Goal: Task Accomplishment & Management: Use online tool/utility

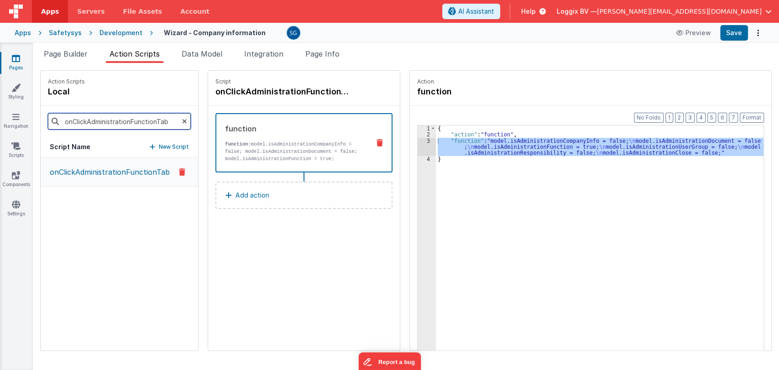
click at [172, 120] on input "onClickAdministrationFunctionTab" at bounding box center [119, 121] width 143 height 16
click at [182, 121] on icon at bounding box center [184, 121] width 5 height 31
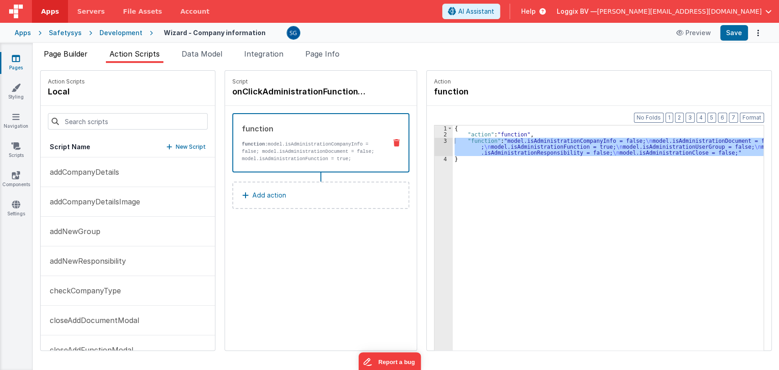
click at [75, 52] on span "Page Builder" at bounding box center [66, 53] width 44 height 9
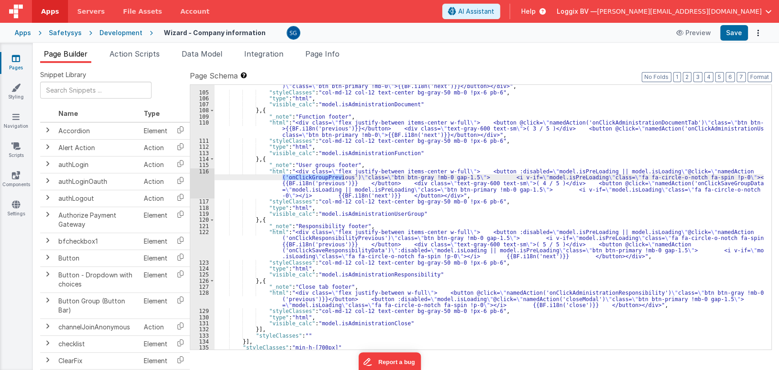
scroll to position [3342, 0]
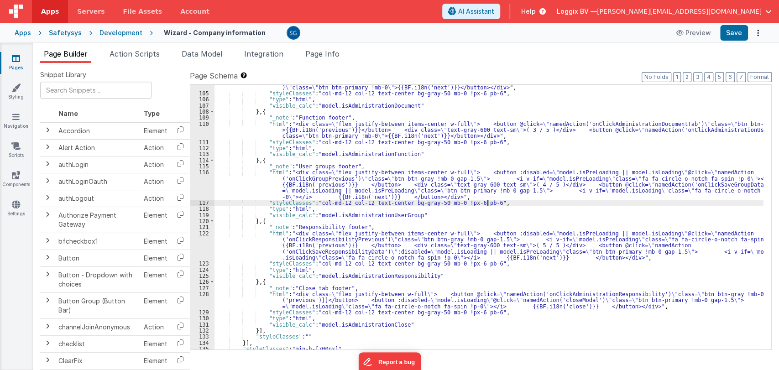
click at [498, 205] on div ""html" : "<div class= \" flex justify-between items-center w-full \" > <button …" at bounding box center [489, 216] width 549 height 289
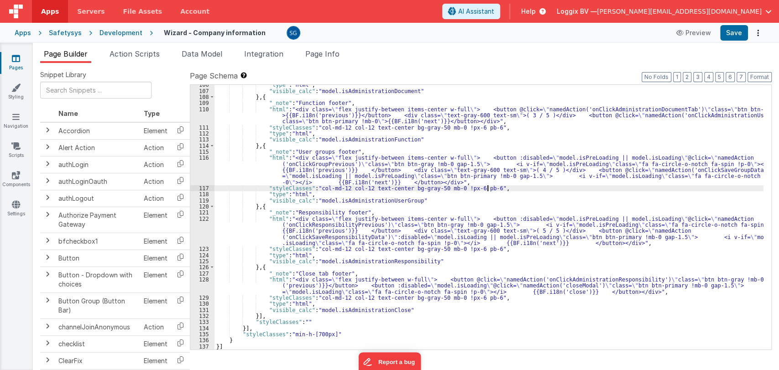
scroll to position [3356, 0]
click at [420, 201] on div ""type" : "html" , "visible_calc" : "model.isAdministrationDocument" } , { "_not…" at bounding box center [489, 220] width 549 height 277
click at [367, 183] on div ""type" : "html" , "visible_calc" : "model.isAdministrationDocument" } , { "_not…" at bounding box center [489, 220] width 549 height 277
click at [676, 170] on div ""type" : "html" , "visible_calc" : "model.isAdministrationDocument" } , { "_not…" at bounding box center [489, 220] width 549 height 277
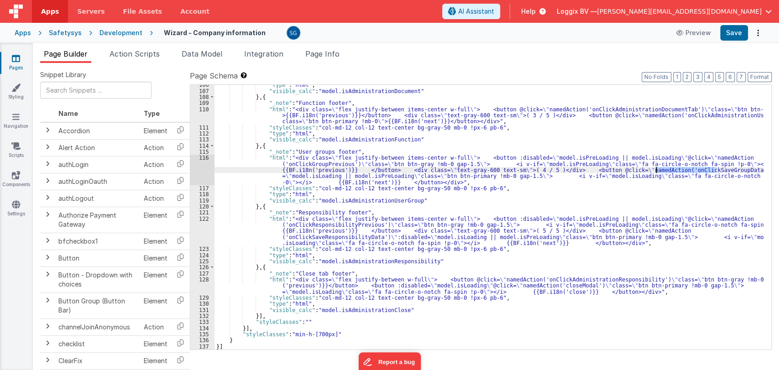
click at [676, 170] on div ""type" : "html" , "visible_calc" : "model.isAdministrationDocument" } , { "_not…" at bounding box center [489, 220] width 549 height 277
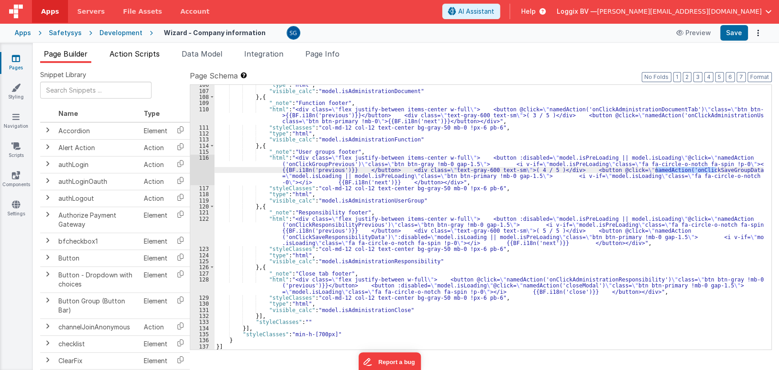
click at [131, 53] on span "Action Scripts" at bounding box center [135, 53] width 50 height 9
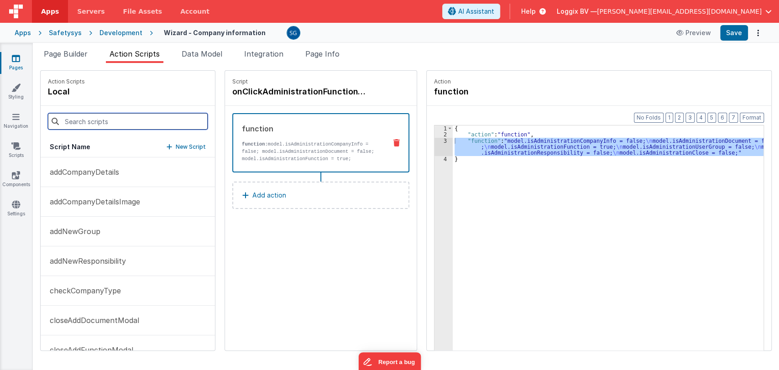
click at [94, 121] on input at bounding box center [128, 121] width 160 height 16
paste input "onClickSaveGroupData"
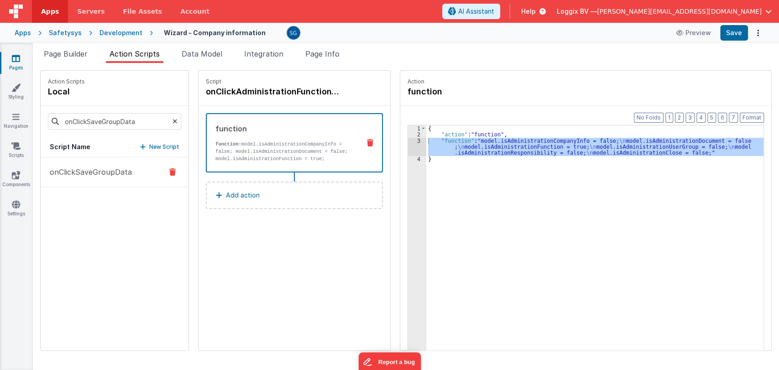
click at [102, 170] on p "onClickSaveGroupData" at bounding box center [88, 172] width 88 height 11
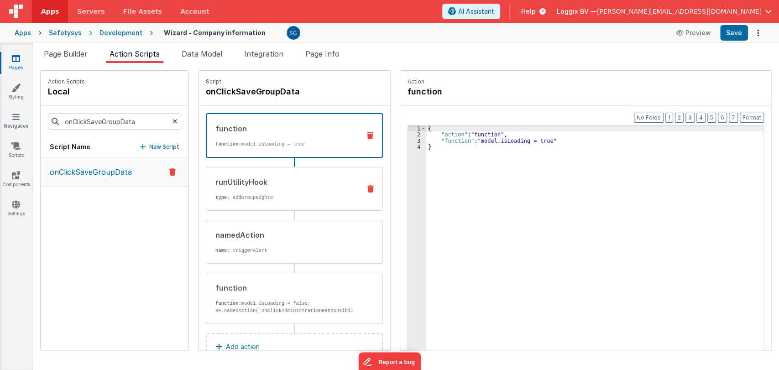
click at [271, 190] on div "runUtilityHook type : addGroupRights" at bounding box center [279, 189] width 147 height 25
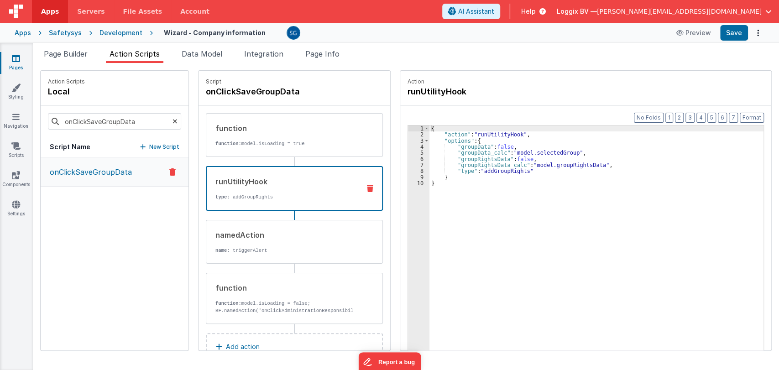
scroll to position [26, 0]
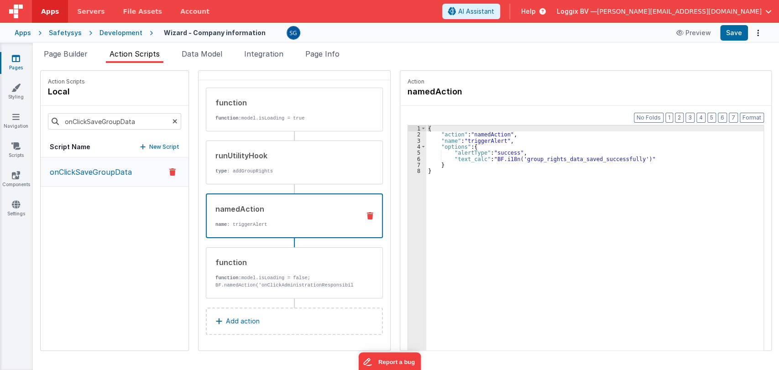
click at [257, 200] on div "namedAction name : triggerAlert" at bounding box center [294, 216] width 177 height 45
click at [263, 260] on div "function" at bounding box center [284, 262] width 138 height 11
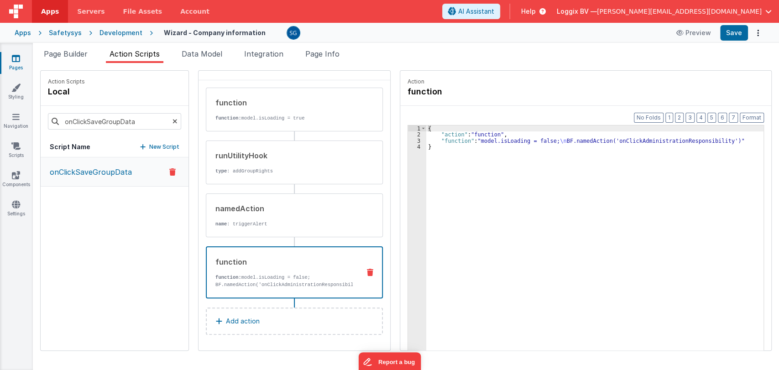
click at [626, 140] on div "{ "action" : "function" , "function" : "model.isLoading = false; \n BF.namedAct…" at bounding box center [594, 259] width 337 height 266
click at [77, 54] on span "Page Builder" at bounding box center [66, 53] width 44 height 9
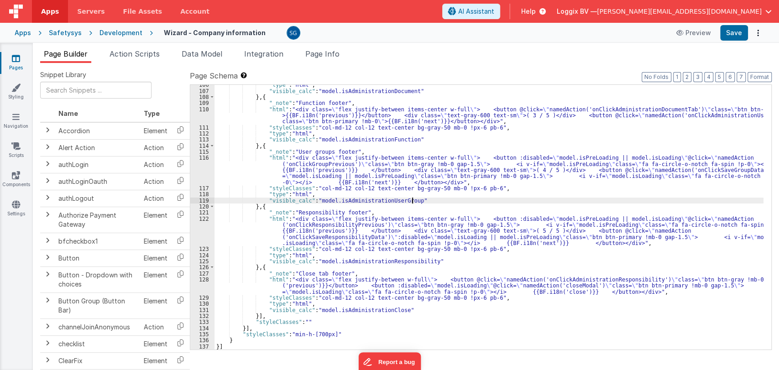
click at [416, 199] on div ""type" : "html" , "visible_calc" : "model.isAdministrationDocument" } , { "_not…" at bounding box center [489, 220] width 549 height 277
click at [418, 199] on div ""type" : "html" , "visible_calc" : "model.isAdministrationDocument" } , { "_not…" at bounding box center [489, 220] width 549 height 277
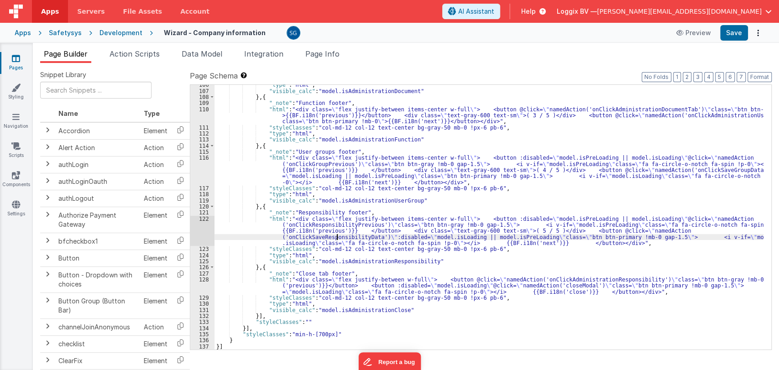
click at [338, 237] on div ""type" : "html" , "visible_calc" : "model.isAdministrationDocument" } , { "_not…" at bounding box center [489, 220] width 549 height 277
drag, startPoint x: 121, startPoint y: 57, endPoint x: 116, endPoint y: 63, distance: 7.6
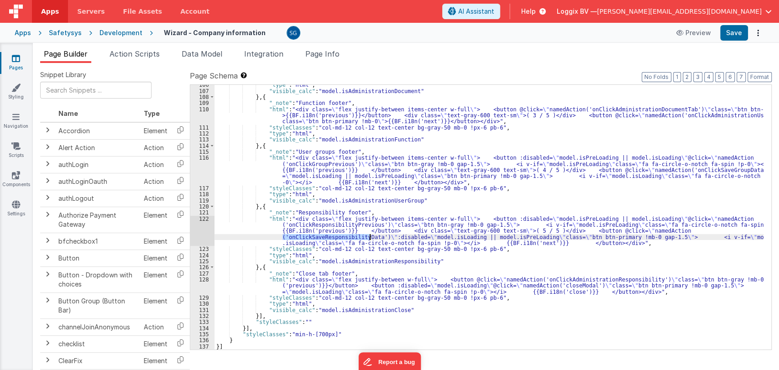
click at [121, 56] on span "Action Scripts" at bounding box center [135, 53] width 50 height 9
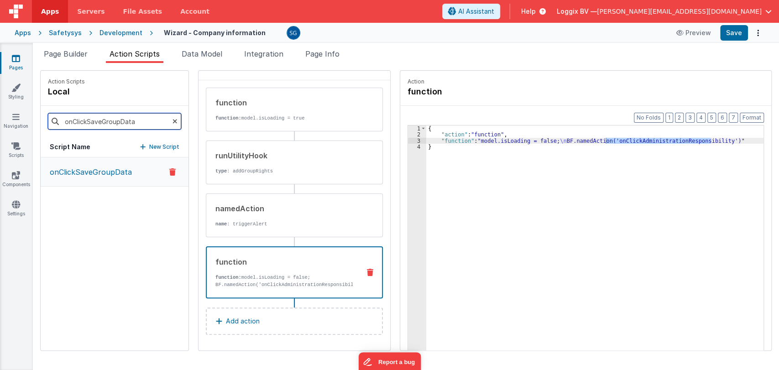
click at [95, 121] on input "onClickSaveGroupData" at bounding box center [114, 121] width 133 height 16
paste input "Responsibility"
type input "onClickSaveResponsibilityData"
click at [135, 175] on p "onClickSaveResponsibilityData" at bounding box center [100, 172] width 113 height 11
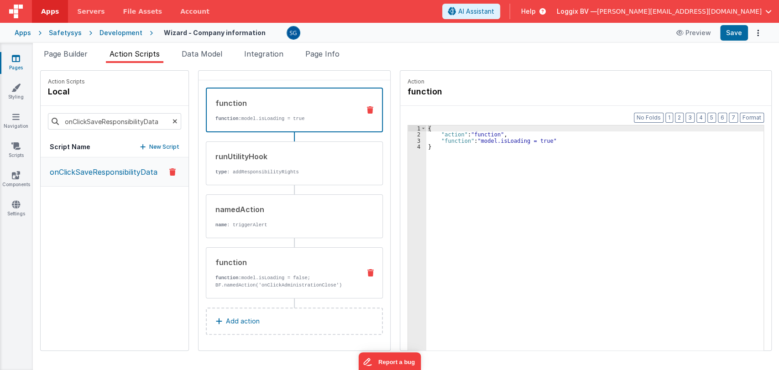
click at [267, 265] on div "function" at bounding box center [284, 262] width 138 height 11
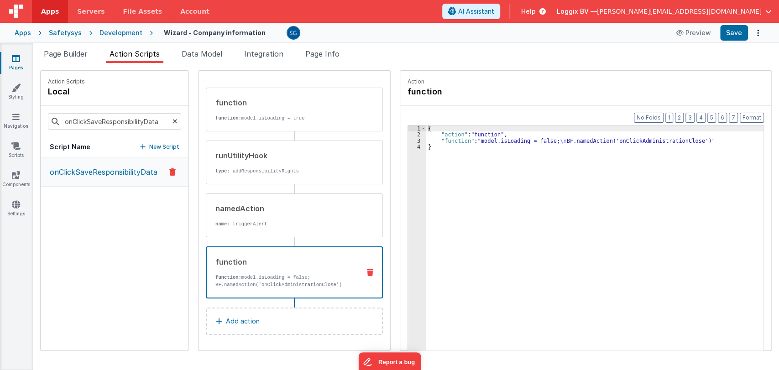
click at [641, 142] on div "{ "action" : "function" , "function" : "model.isLoading = false; \n BF.namedAct…" at bounding box center [594, 259] width 337 height 266
click at [637, 140] on div "{ "action" : "function" , "function" : "model.isLoading = false; \n BF.namedAct…" at bounding box center [594, 259] width 337 height 266
click at [173, 118] on icon at bounding box center [175, 121] width 5 height 31
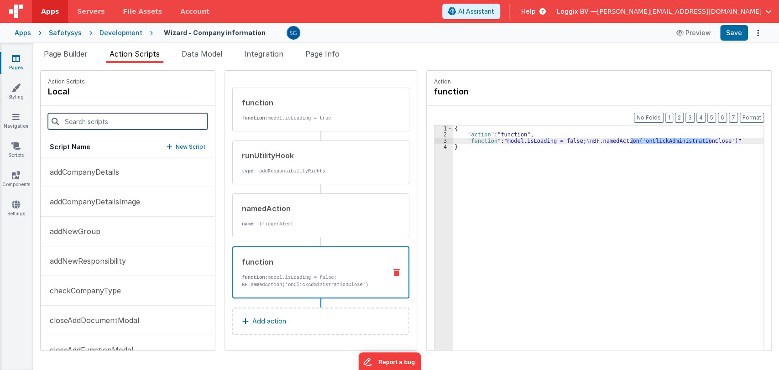
click at [132, 122] on input at bounding box center [128, 121] width 160 height 16
paste input "onClickAdministrationClose"
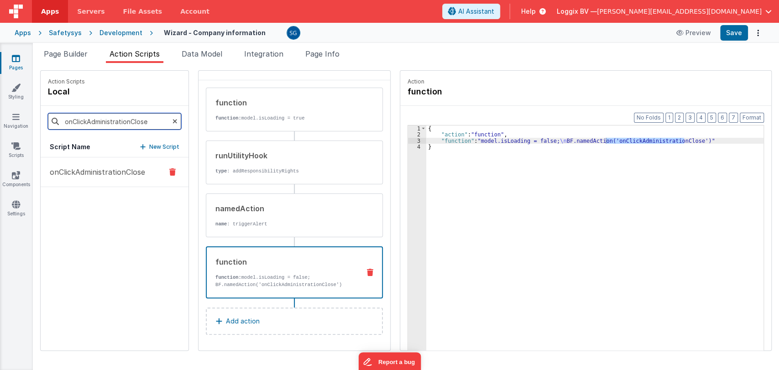
type input "onClickAdministrationClose"
click at [119, 176] on p "onClickAdministrationClose" at bounding box center [94, 172] width 101 height 11
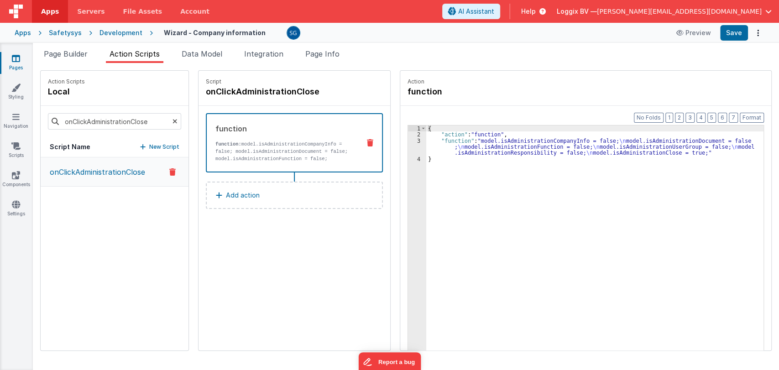
scroll to position [0, 0]
click at [410, 140] on div "3" at bounding box center [417, 147] width 18 height 18
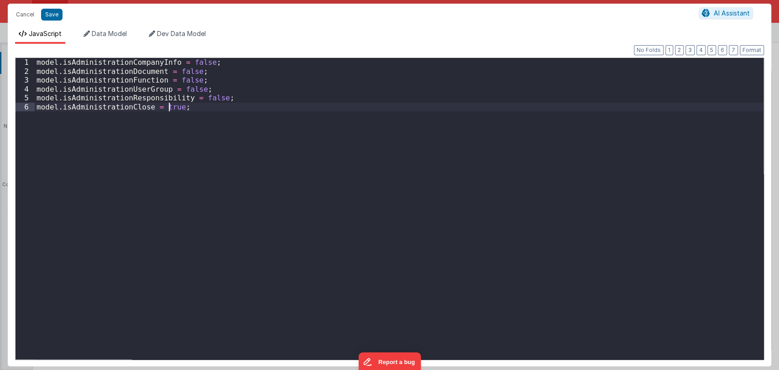
click at [171, 107] on div "model . isAdministrationCompanyInfo = false ; model . isAdministrationDocument …" at bounding box center [399, 218] width 729 height 320
click at [189, 112] on div "model . isAdministrationCompanyInfo = false ; model . isAdministrationDocument …" at bounding box center [399, 218] width 729 height 320
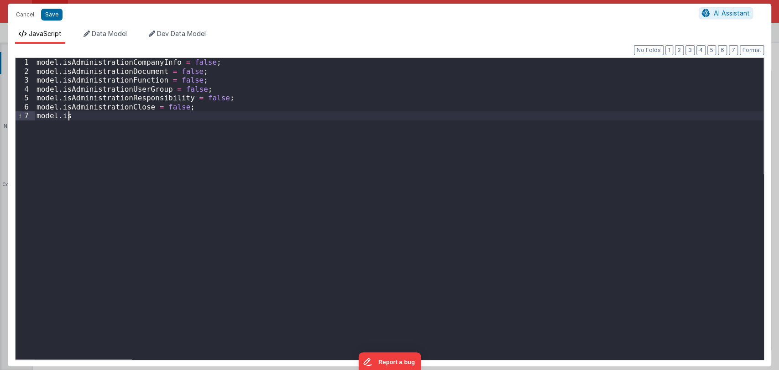
click at [102, 26] on div "JavaScript Data Model Dev Data Model Format 7 6 5 4 3 2 1 No Folds 1 2 3 4 5 6 …" at bounding box center [390, 196] width 764 height 341
click at [106, 36] on span "Data Model" at bounding box center [109, 34] width 35 height 8
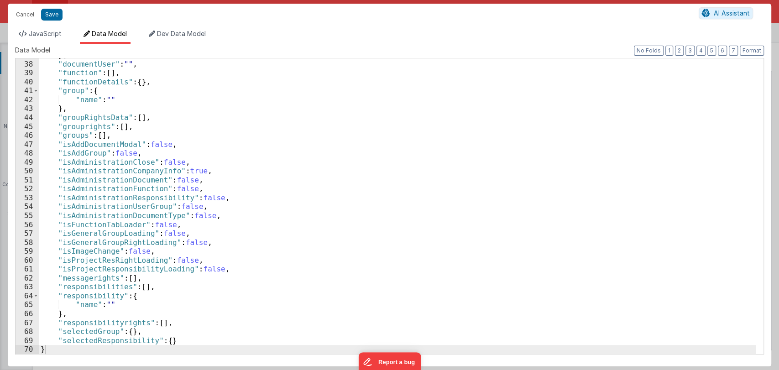
scroll to position [329, 0]
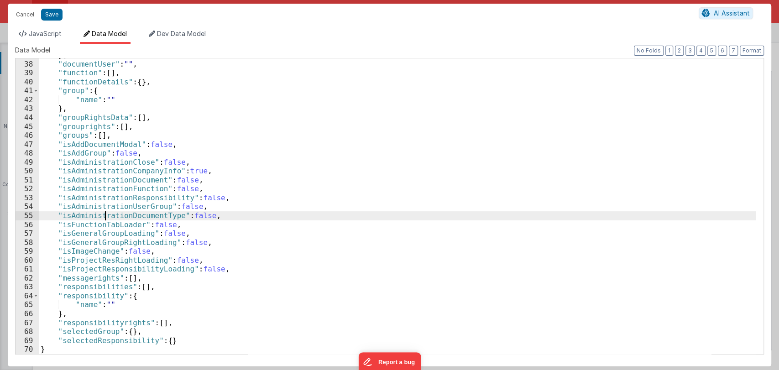
click at [106, 218] on div "}] , "documentUser" : "" , "function" : [ ] , "functionDetails" : { } , "group"…" at bounding box center [397, 208] width 717 height 314
click at [44, 31] on span "JavaScript" at bounding box center [45, 34] width 33 height 8
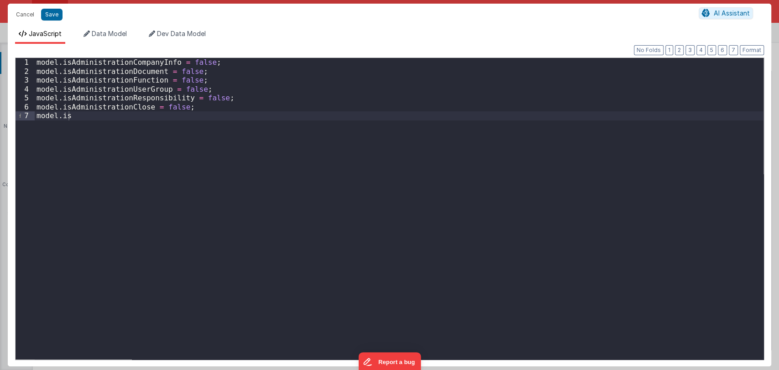
click at [100, 115] on div "model . isAdministrationCompanyInfo = false ; model . isAdministrationDocument …" at bounding box center [399, 218] width 729 height 320
paste textarea
click at [219, 120] on div "model . isAdministrationCompanyInfo = false ; model . isAdministrationDocument …" at bounding box center [399, 218] width 729 height 320
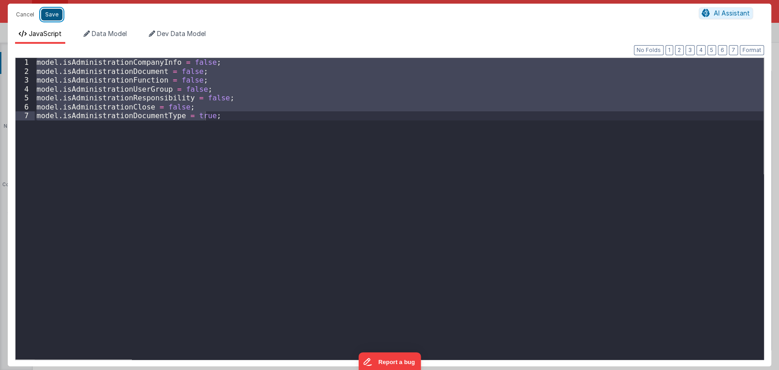
click at [49, 13] on button "Save" at bounding box center [51, 15] width 21 height 12
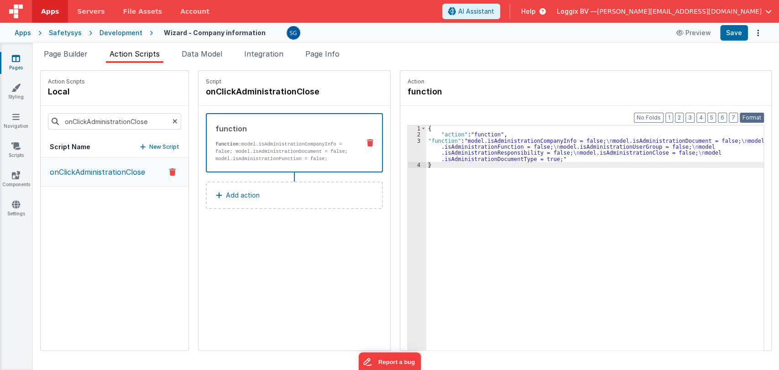
click at [747, 116] on button "Format" at bounding box center [752, 118] width 24 height 10
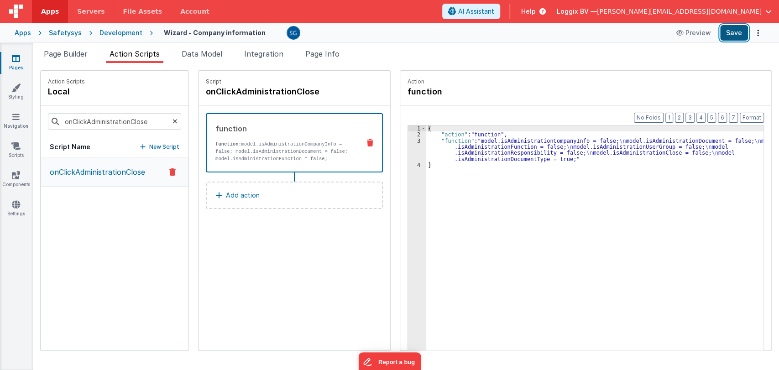
click at [739, 36] on button "Save" at bounding box center [734, 33] width 28 height 16
click at [80, 55] on span "Page Builder" at bounding box center [66, 53] width 44 height 9
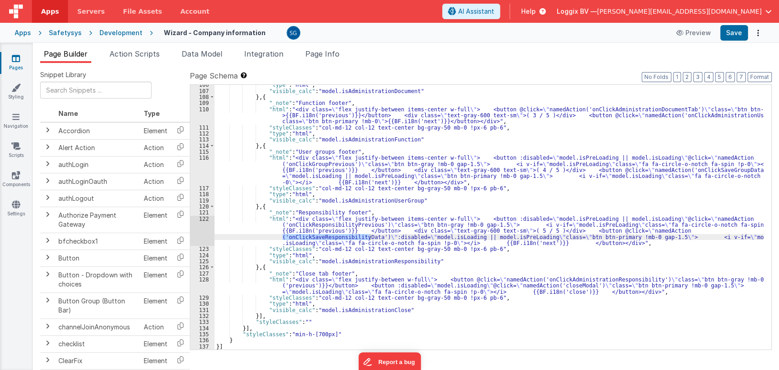
click at [432, 259] on div ""type" : "html" , "visible_calc" : "model.isAdministrationDocument" } , { "_not…" at bounding box center [489, 220] width 549 height 277
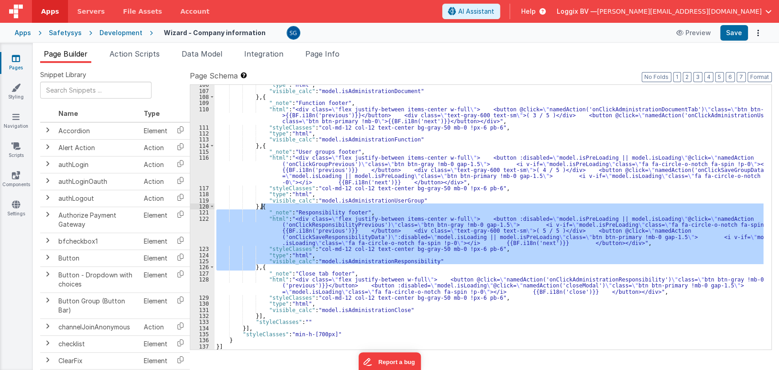
drag, startPoint x: 255, startPoint y: 266, endPoint x: 262, endPoint y: 208, distance: 58.4
click at [262, 208] on div ""type" : "html" , "visible_calc" : "model.isAdministrationDocument" } , { "_not…" at bounding box center [489, 220] width 549 height 277
click at [258, 266] on div ""type" : "html" , "visible_calc" : "model.isAdministrationDocument" } , { "_not…" at bounding box center [489, 220] width 549 height 277
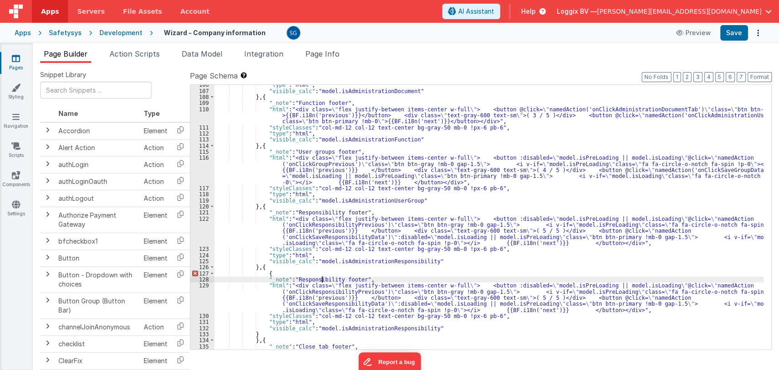
click at [323, 278] on div ""type" : "html" , "visible_calc" : "model.isAdministrationDocument" } , { "_not…" at bounding box center [489, 226] width 549 height 289
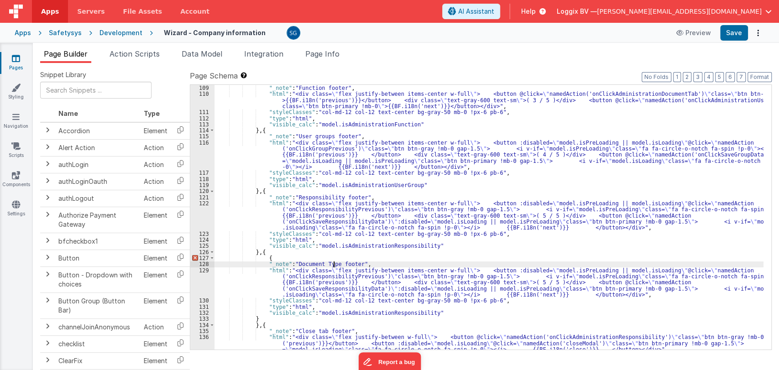
scroll to position [3372, 0]
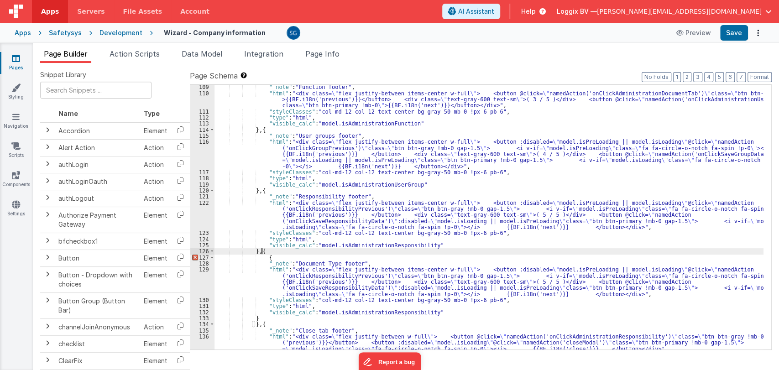
click at [260, 252] on div ""_note" : "Function footer" , "html" : "<div class= \" flex justify-between ite…" at bounding box center [489, 222] width 549 height 277
click at [262, 322] on div ""_note" : "Function footer" , "html" : "<div class= \" flex justify-between ite…" at bounding box center [489, 222] width 549 height 277
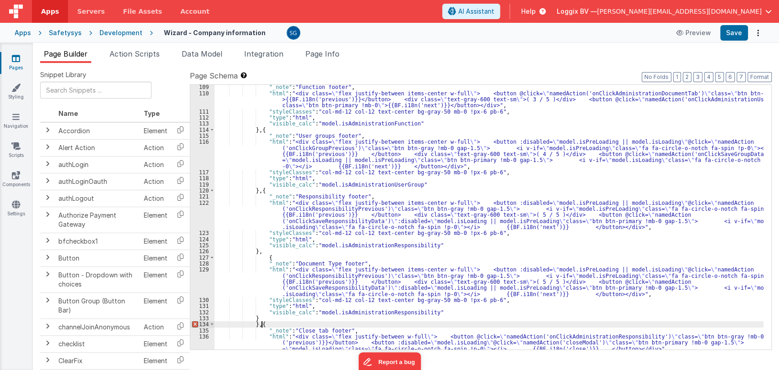
click at [256, 318] on div ""_note" : "Function footer" , "html" : "<div class= \" flex justify-between ite…" at bounding box center [489, 222] width 549 height 277
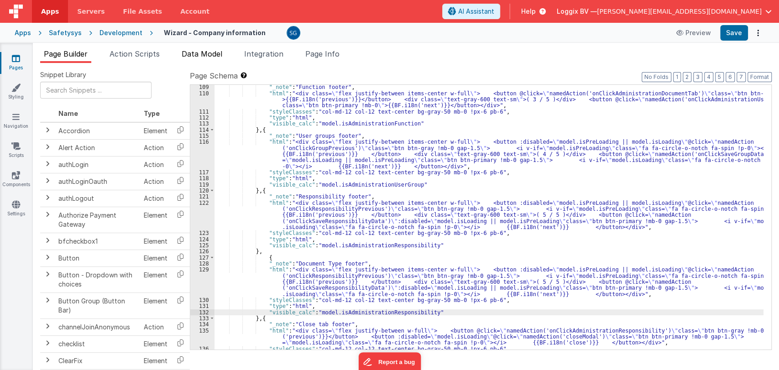
click at [193, 58] on li "Data Model" at bounding box center [202, 55] width 48 height 15
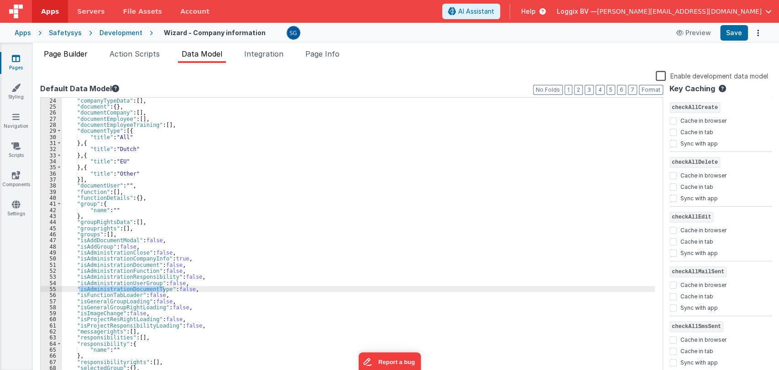
click at [78, 55] on span "Page Builder" at bounding box center [66, 53] width 44 height 9
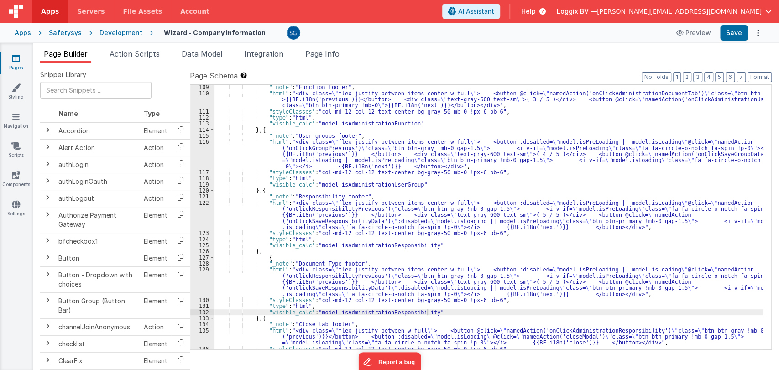
click at [373, 314] on div ""_note" : "Function footer" , "html" : "<div class= \" flex justify-between ite…" at bounding box center [489, 222] width 549 height 277
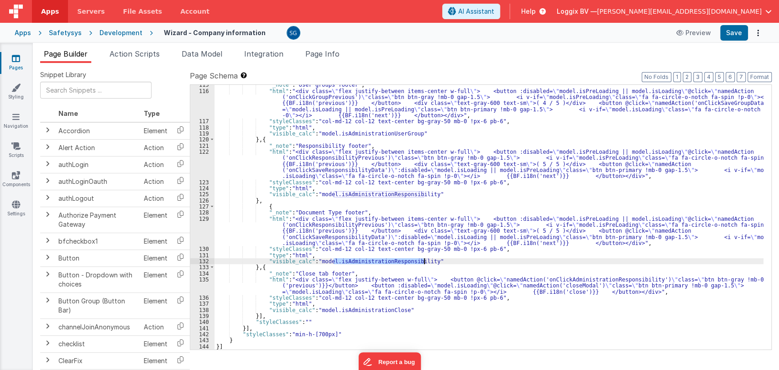
scroll to position [3424, 0]
click at [440, 261] on div ""_note" : "User groups footer" , "html" : "<div class= \" flex justify-between …" at bounding box center [489, 220] width 549 height 277
click at [313, 230] on div ""_note" : "User groups footer" , "html" : "<div class= \" flex justify-between …" at bounding box center [489, 220] width 549 height 277
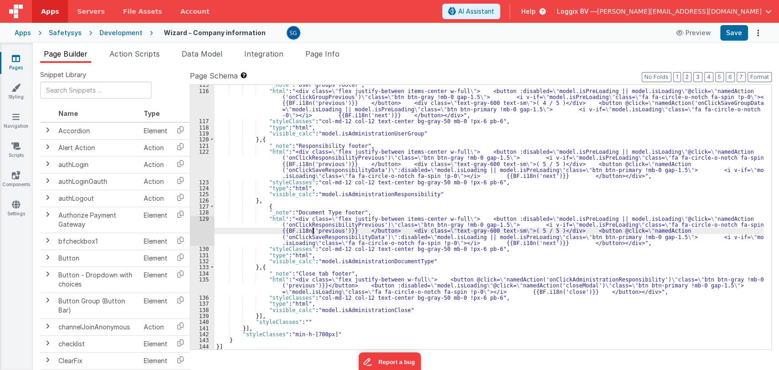
click at [204, 218] on div "129" at bounding box center [202, 231] width 24 height 31
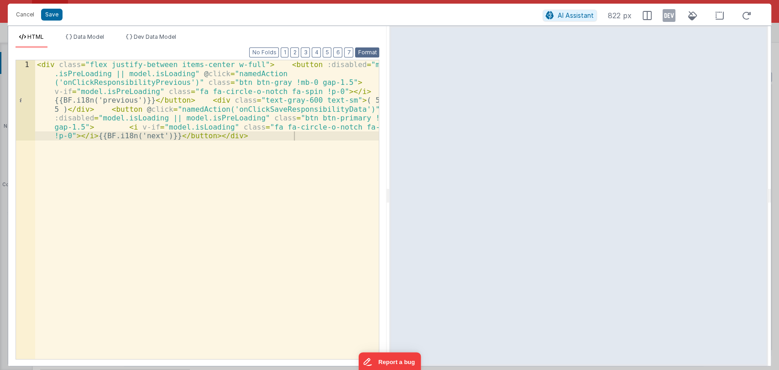
click at [367, 49] on button "Format" at bounding box center [367, 52] width 24 height 10
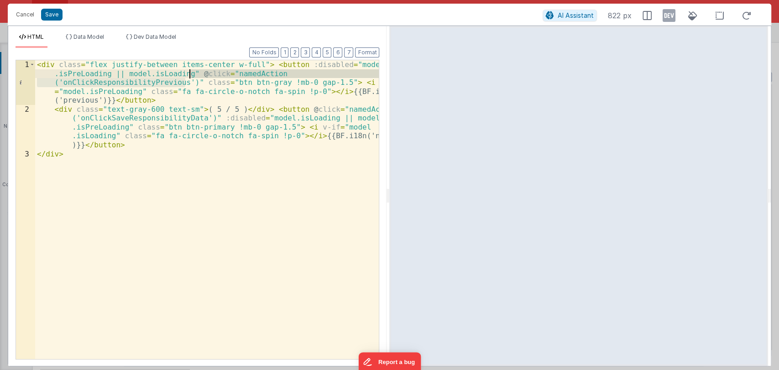
drag, startPoint x: 187, startPoint y: 82, endPoint x: 189, endPoint y: 74, distance: 8.1
click at [189, 74] on div "< div class = "flex justify-between items-center w-full" > < button :disabled =…" at bounding box center [207, 236] width 344 height 352
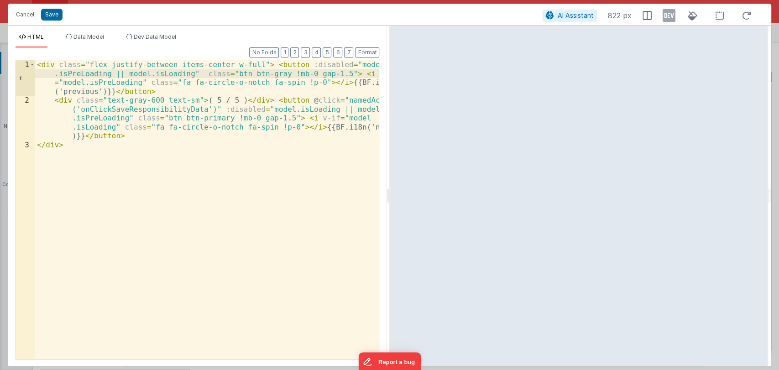
click at [220, 98] on div "< div class = "flex justify-between items-center w-full" > < button :disabled =…" at bounding box center [207, 232] width 344 height 344
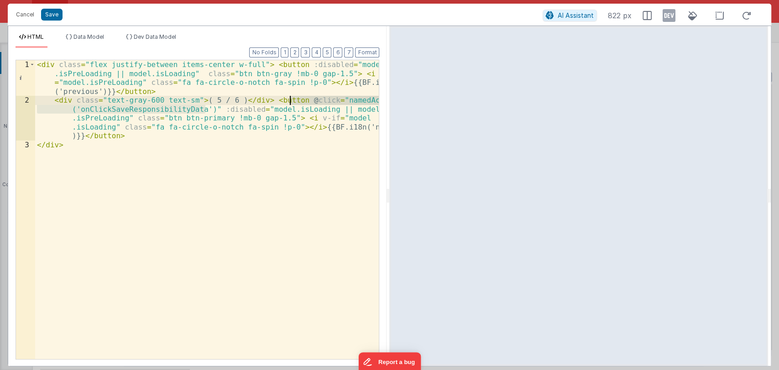
drag, startPoint x: 207, startPoint y: 109, endPoint x: 288, endPoint y: 102, distance: 81.6
click at [288, 102] on div "< div class = "flex justify-between items-center w-full" > < button :disabled =…" at bounding box center [207, 232] width 344 height 344
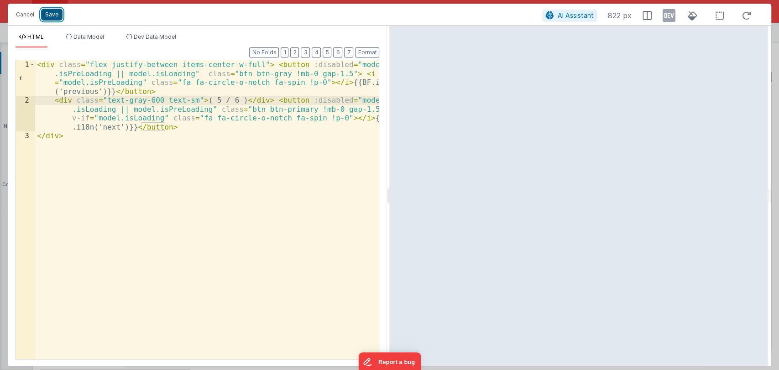
click at [57, 16] on button "Save" at bounding box center [51, 15] width 21 height 12
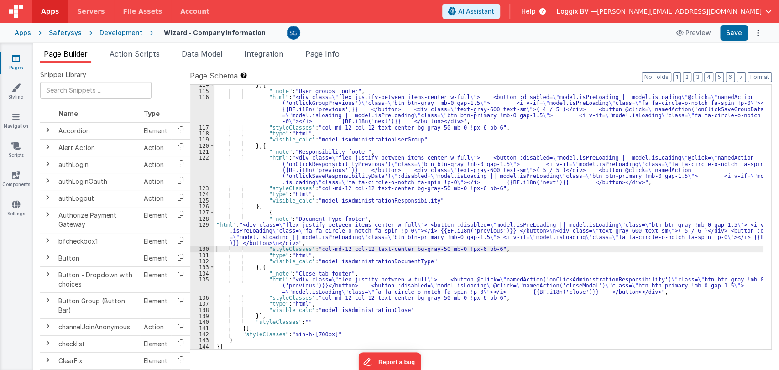
scroll to position [3418, 0]
click at [755, 74] on button "Format" at bounding box center [760, 77] width 24 height 10
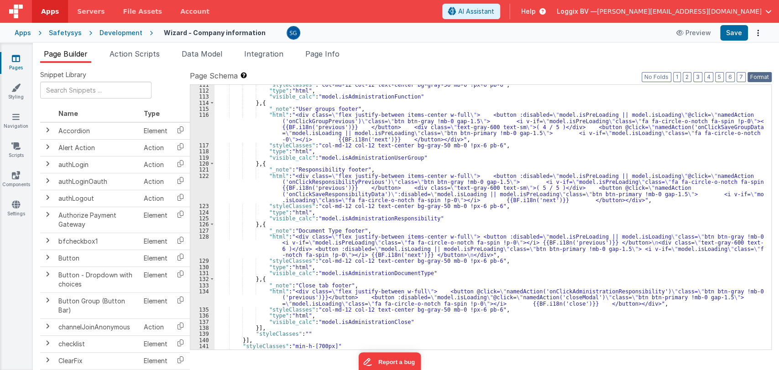
scroll to position [3399, 0]
click at [550, 188] on div ""styleClasses" : "col-md-12 col-12 text-center bg-gray-50 mb-0 !px-6 pb-6" , "t…" at bounding box center [489, 220] width 549 height 277
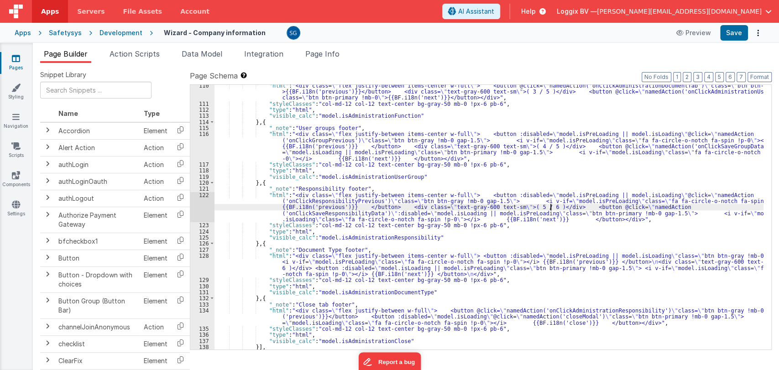
scroll to position [3380, 0]
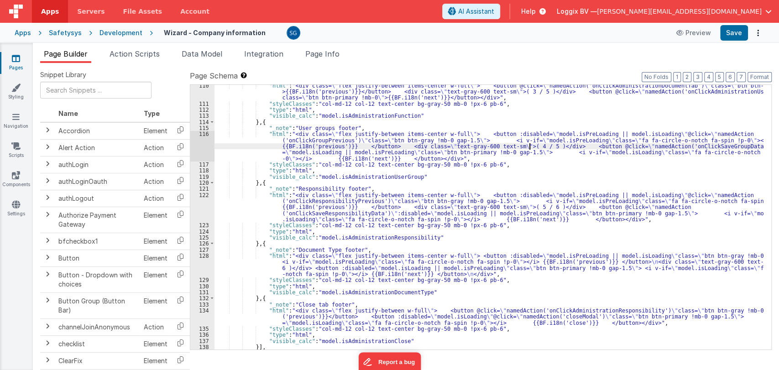
click at [530, 146] on div ""html" : "<div class= \" flex justify-between items-center w-full \" > <button …" at bounding box center [489, 227] width 549 height 289
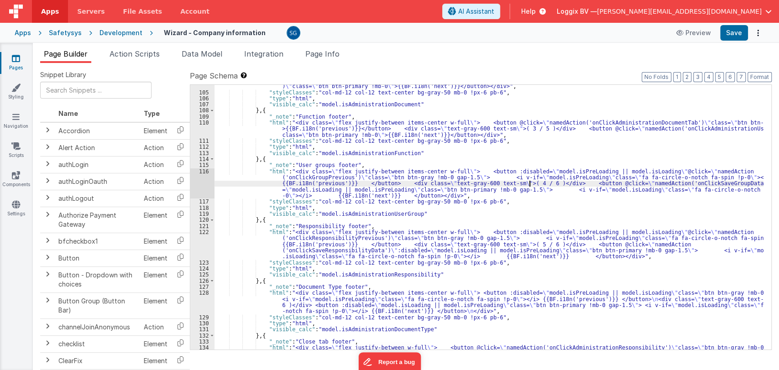
scroll to position [3343, 0]
click at [521, 129] on div ""html" : "<div class= \" flex justify-between items-center w-full \" > <button …" at bounding box center [489, 221] width 549 height 301
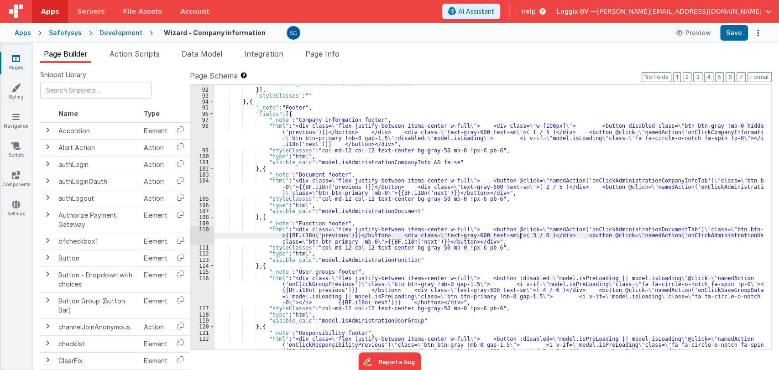
scroll to position [3236, 0]
click at [533, 189] on div ""visible_calc" : "model.isAdministrationClose" }] , "styleClasses" : "" } , { "…" at bounding box center [489, 230] width 549 height 301
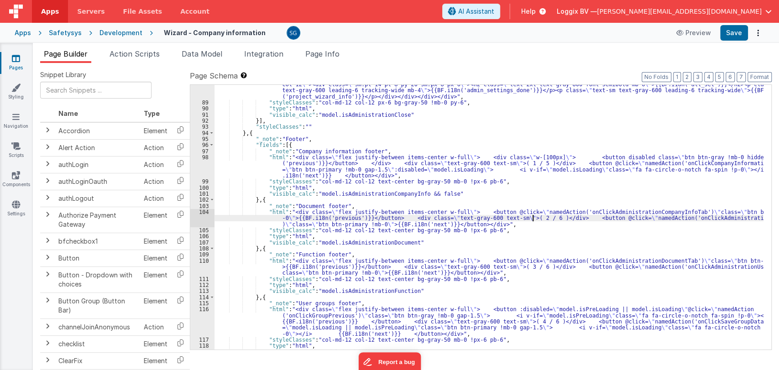
scroll to position [3205, 0]
click at [520, 162] on div ""html" : "<div class= \" custom-box-shadow bg-white overflow-auto custom-scroll…" at bounding box center [489, 219] width 549 height 301
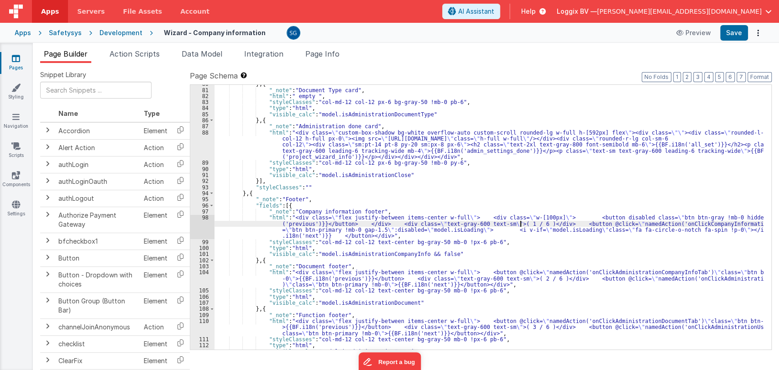
scroll to position [3144, 0]
click at [740, 34] on button "Save" at bounding box center [734, 33] width 28 height 16
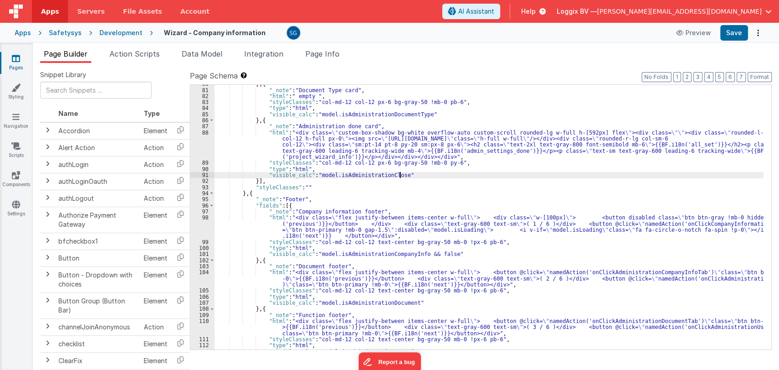
click at [422, 176] on div "} , { "_note" : "Document Type card" , "html" : " empty " , "styleClasses" : "c…" at bounding box center [489, 219] width 549 height 277
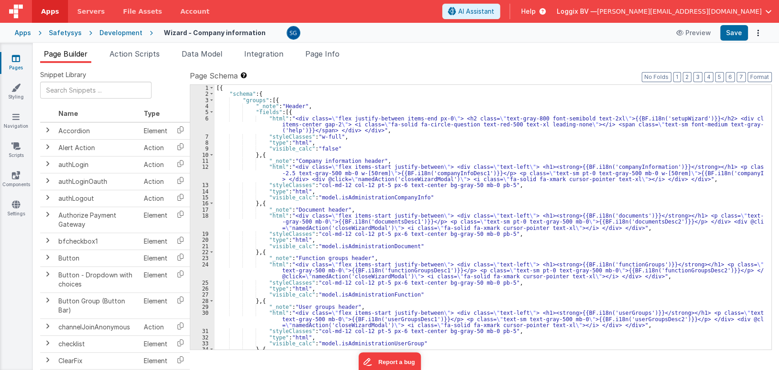
scroll to position [0, 0]
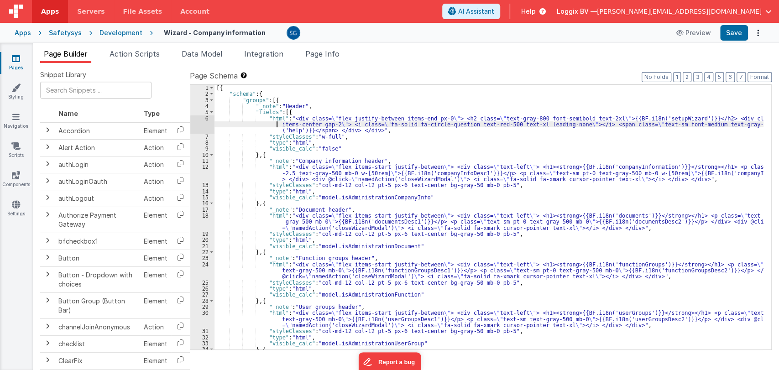
click at [271, 122] on div "[{ "schema" : { "groups" : [{ "_note" : "Header" , "fields" : [{ "html" : "<div…" at bounding box center [489, 223] width 549 height 277
click at [208, 118] on div "6" at bounding box center [202, 124] width 24 height 18
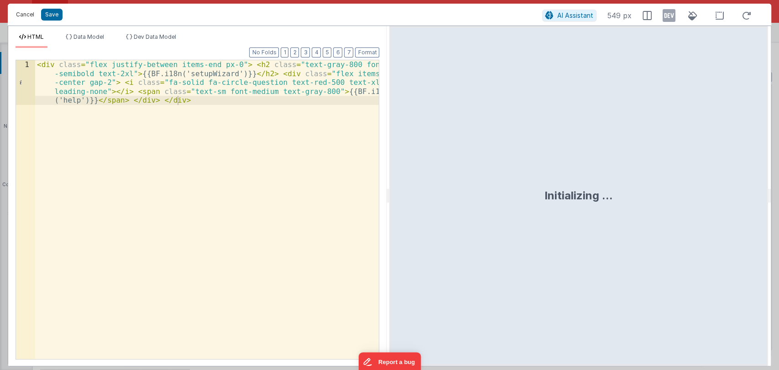
click at [26, 16] on button "Cancel" at bounding box center [24, 14] width 27 height 13
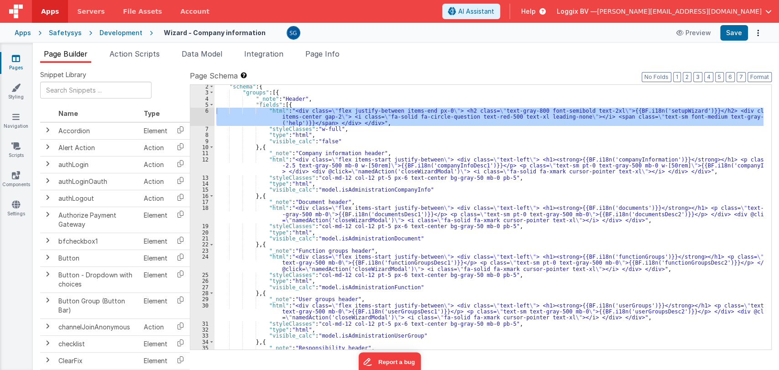
scroll to position [7, 0]
click at [393, 152] on div ""schema" : { "groups" : [{ "_note" : "Header" , "fields" : [{ "html" : "<div cl…" at bounding box center [489, 228] width 549 height 289
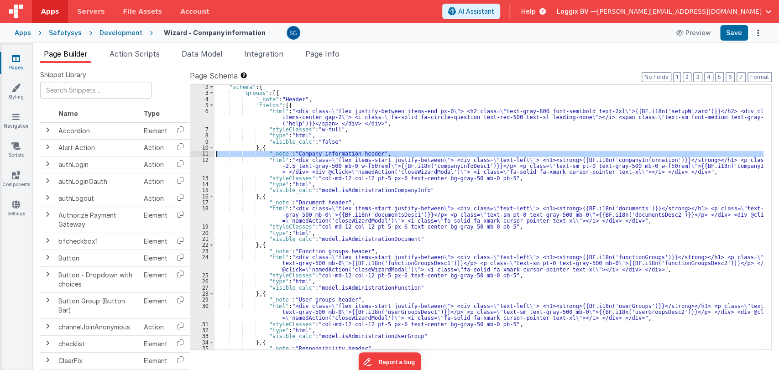
click at [203, 152] on div "11" at bounding box center [202, 154] width 24 height 6
click at [205, 152] on div "11" at bounding box center [202, 154] width 24 height 6
click at [207, 154] on div "11" at bounding box center [202, 154] width 24 height 6
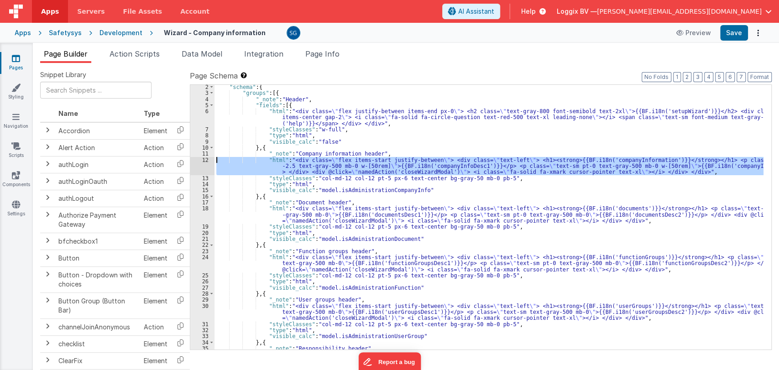
click at [208, 160] on div "12" at bounding box center [202, 166] width 24 height 18
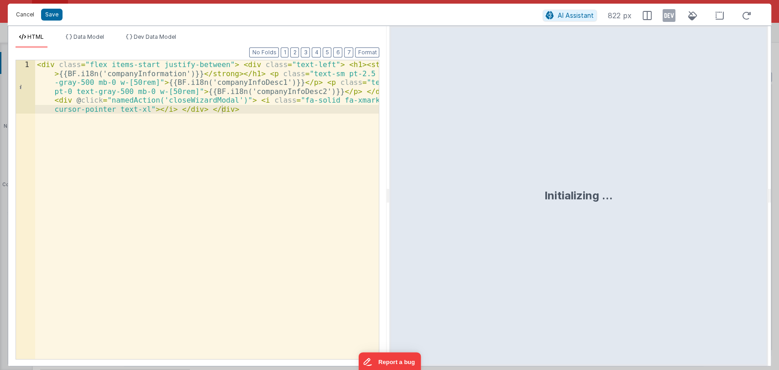
click at [23, 17] on button "Cancel" at bounding box center [24, 14] width 27 height 13
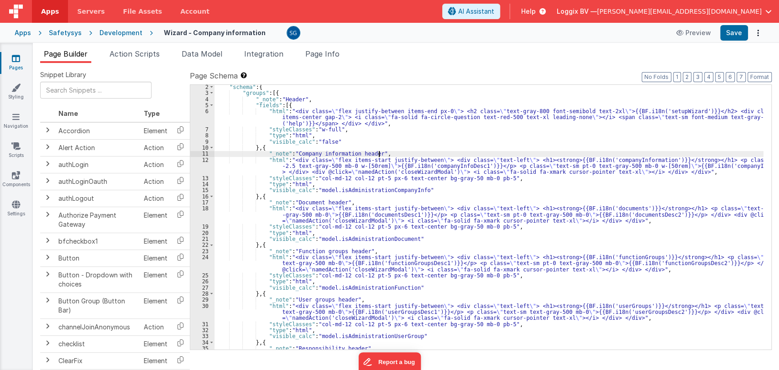
click at [388, 156] on div ""schema" : { "groups" : [{ "_note" : "Header" , "fields" : [{ "html" : "<div cl…" at bounding box center [489, 228] width 549 height 289
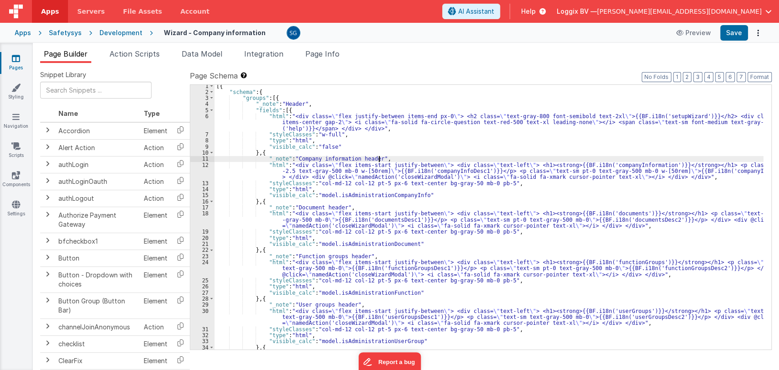
scroll to position [0, 0]
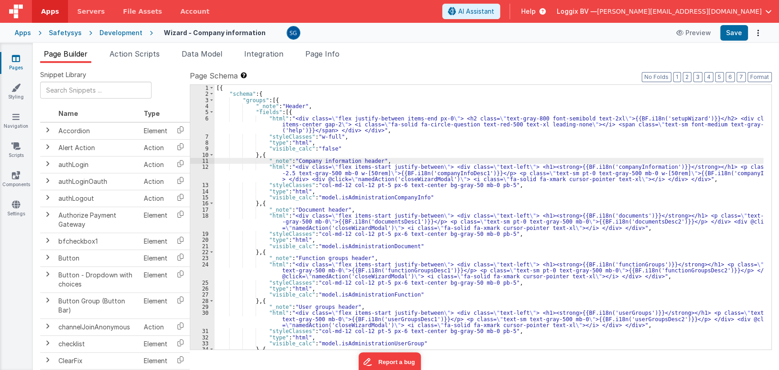
click at [650, 165] on div "[{ "schema" : { "groups" : [{ "_note" : "Header" , "fields" : [{ "html" : "<div…" at bounding box center [489, 223] width 549 height 277
click at [738, 43] on div "Page Builder Action Scripts Data Model Integration Page Info Snippet Library Na…" at bounding box center [406, 206] width 746 height 327
click at [735, 37] on button "Save" at bounding box center [734, 33] width 28 height 16
click at [666, 169] on div "[{ "schema" : { "groups" : [{ "_note" : "Header" , "fields" : [{ "html" : "<div…" at bounding box center [489, 223] width 549 height 277
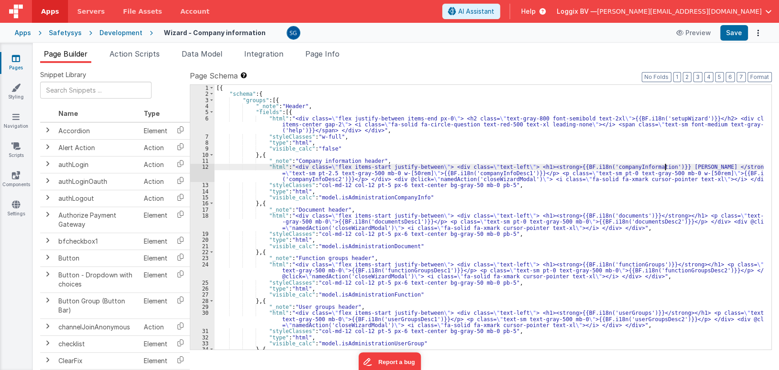
click at [666, 169] on div "[{ "schema" : { "groups" : [{ "_note" : "Header" , "fields" : [{ "html" : "<div…" at bounding box center [489, 223] width 549 height 277
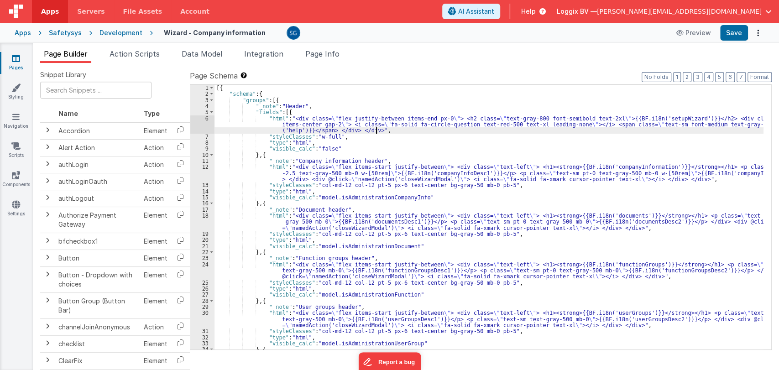
click at [617, 131] on div "[{ "schema" : { "groups" : [{ "_note" : "Header" , "fields" : [{ "html" : "<div…" at bounding box center [489, 223] width 549 height 277
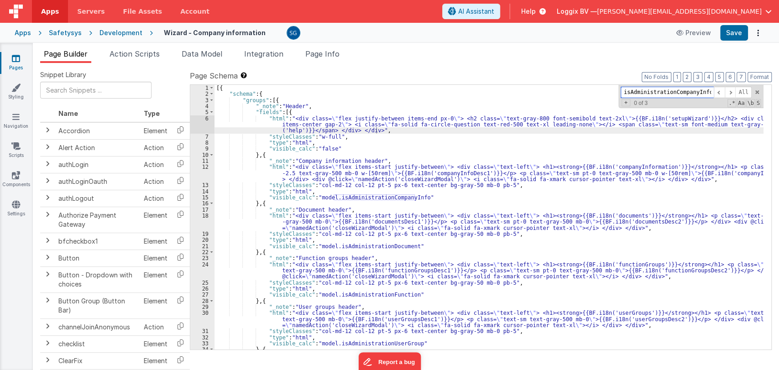
paste input "1 / 5"
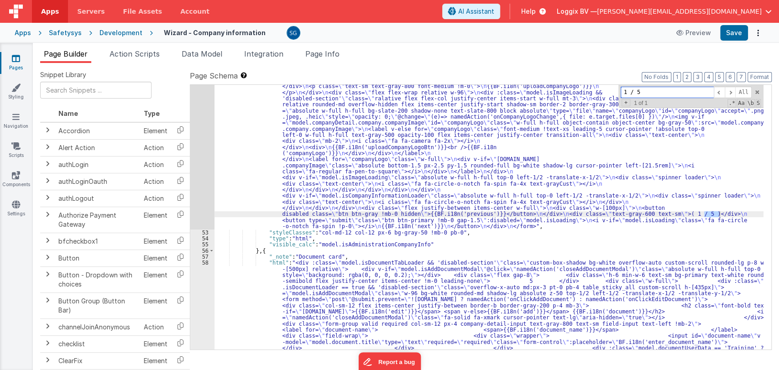
scroll to position [671, 0]
type input "1 / 5"
click at [628, 92] on input "1 / 5" at bounding box center [667, 92] width 93 height 11
type input "2 / 5"
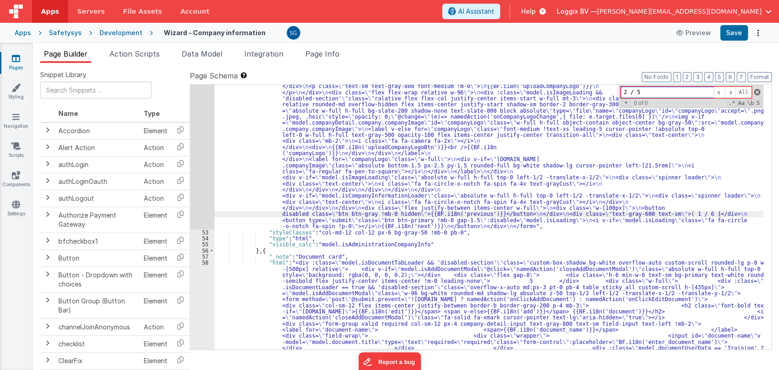
click at [756, 90] on span at bounding box center [757, 92] width 6 height 6
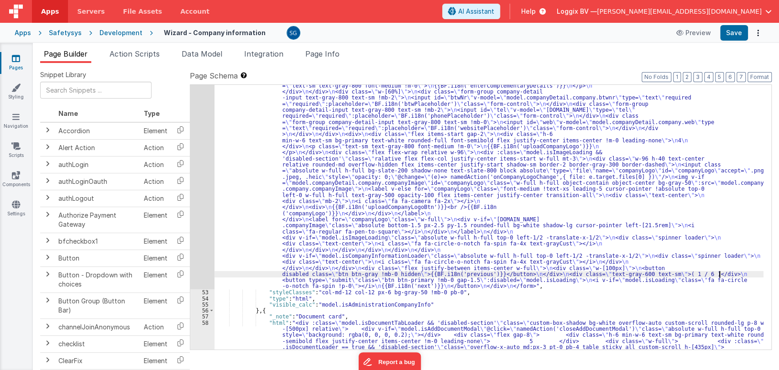
scroll to position [613, 0]
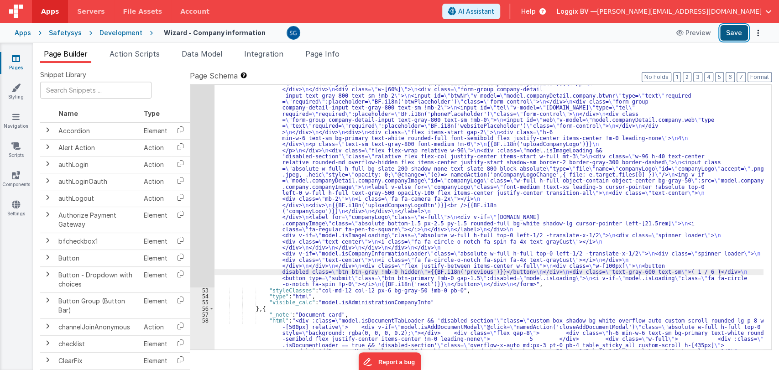
click at [729, 34] on button "Save" at bounding box center [734, 33] width 28 height 16
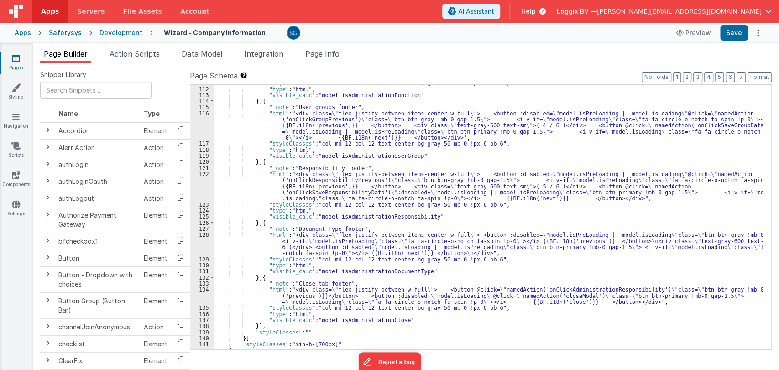
scroll to position [3401, 0]
click at [497, 191] on div ""styleClasses" : "col-md-12 col-12 text-center bg-gray-50 mb-0 !px-6 pb-6" , "t…" at bounding box center [489, 218] width 549 height 277
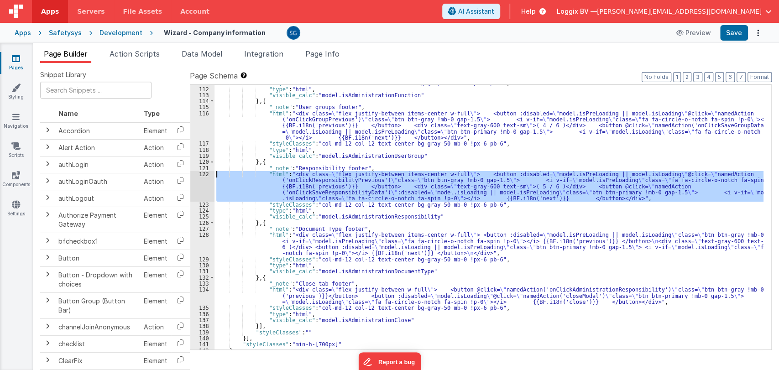
click at [205, 173] on div "122" at bounding box center [202, 186] width 24 height 31
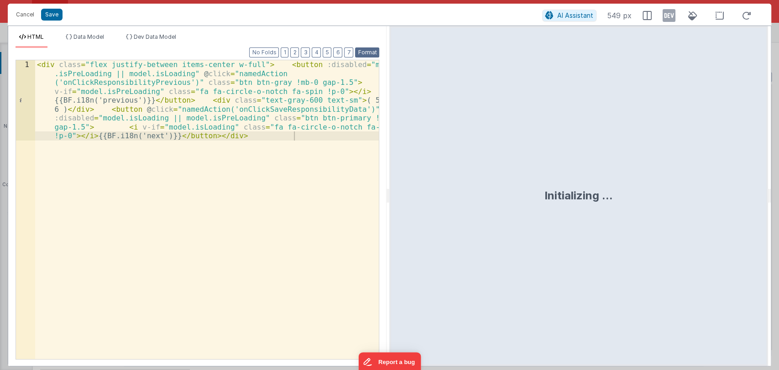
click at [364, 51] on button "Format" at bounding box center [367, 52] width 24 height 10
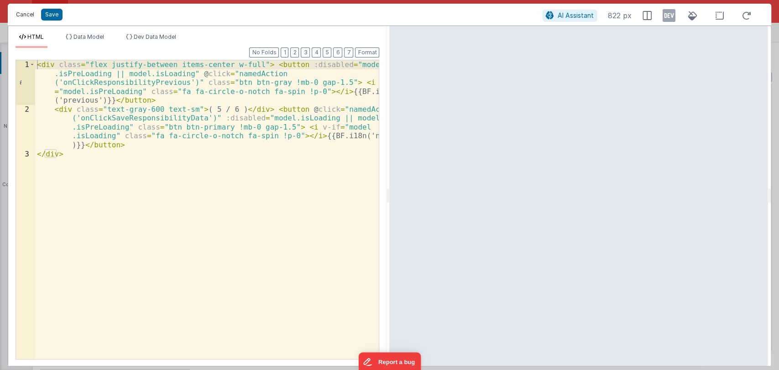
drag, startPoint x: 26, startPoint y: 17, endPoint x: 203, endPoint y: 107, distance: 197.8
click at [26, 16] on button "Cancel" at bounding box center [24, 14] width 27 height 13
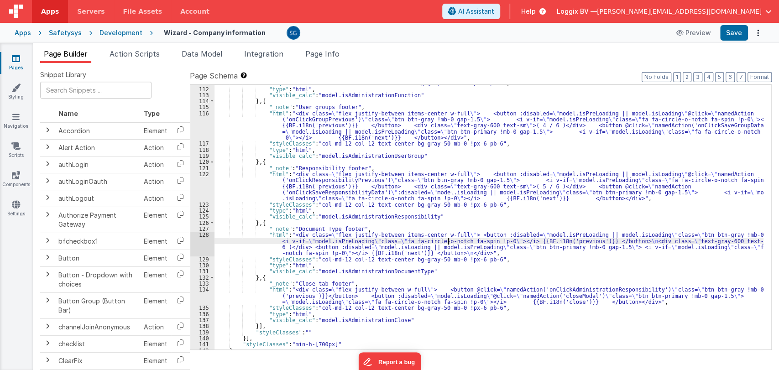
click at [447, 242] on div ""styleClasses" : "col-md-12 col-12 text-center bg-gray-50 mb-0 !px-6 pb-6" , "t…" at bounding box center [489, 218] width 549 height 277
click at [206, 235] on div "128" at bounding box center [202, 244] width 24 height 24
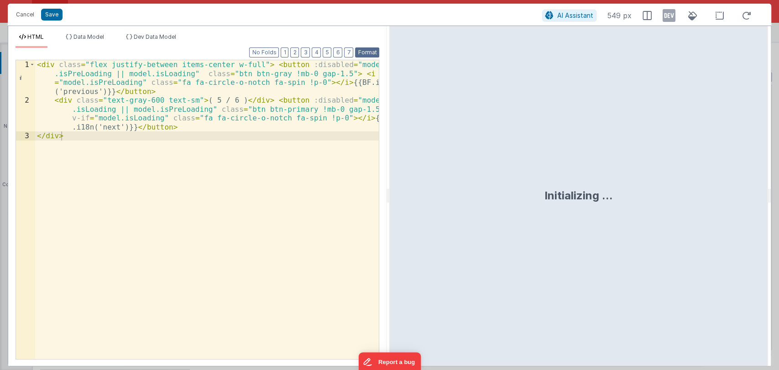
click at [367, 53] on button "Format" at bounding box center [367, 52] width 24 height 10
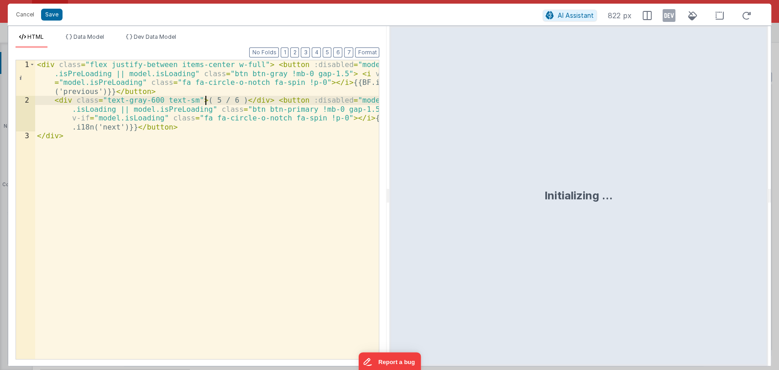
click at [204, 101] on div "< div class = "flex justify-between items-center w-full" > < button :disabled =…" at bounding box center [207, 232] width 344 height 344
click at [55, 16] on button "Save" at bounding box center [51, 15] width 21 height 12
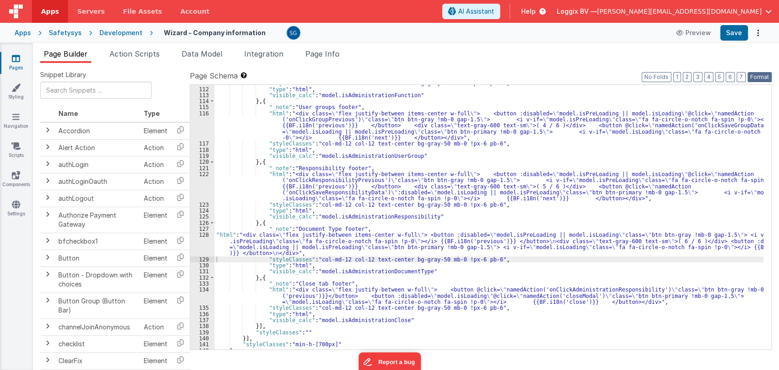
click at [766, 78] on button "Format" at bounding box center [760, 77] width 24 height 10
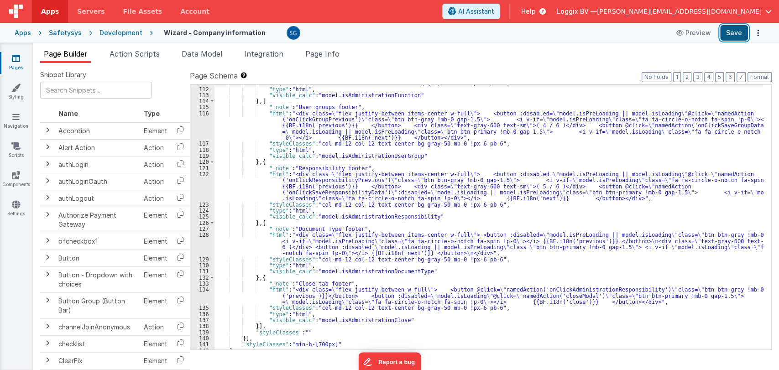
click at [733, 32] on button "Save" at bounding box center [734, 33] width 28 height 16
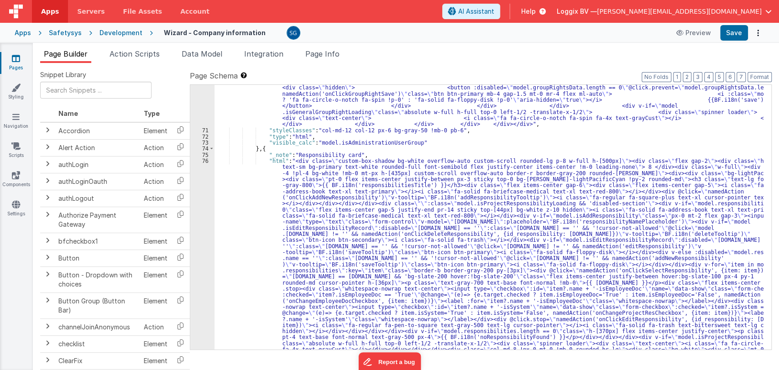
scroll to position [2671, 0]
click at [356, 161] on div ""html" : "<div class= \" custom-box-shadow bg-white overflow-auto custom-scroll…" at bounding box center [489, 96] width 549 height 1348
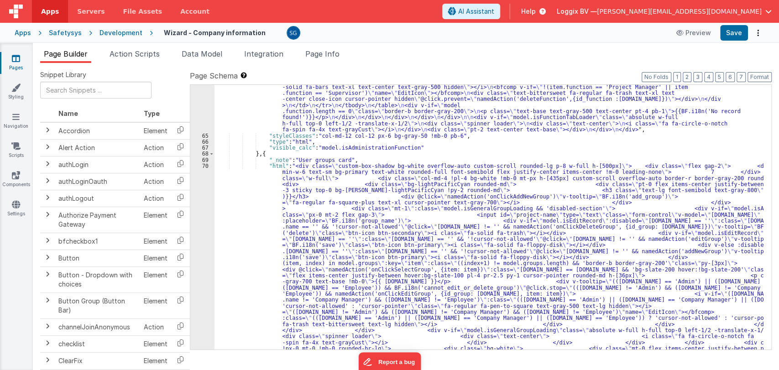
scroll to position [1930, 0]
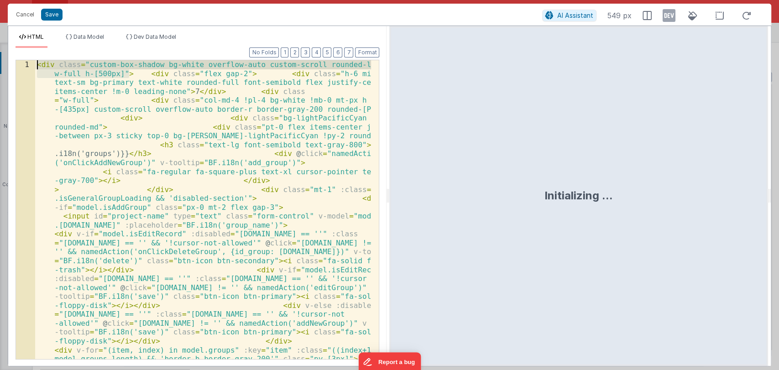
drag, startPoint x: 128, startPoint y: 72, endPoint x: 37, endPoint y: 65, distance: 91.6
click at [28, 15] on button "Cancel" at bounding box center [24, 14] width 27 height 13
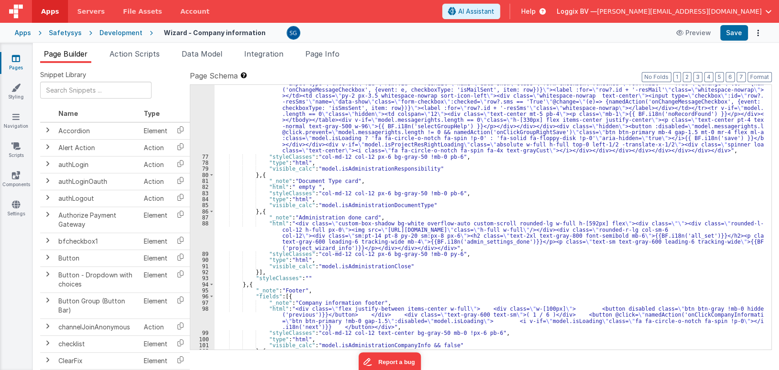
scroll to position [3051, 0]
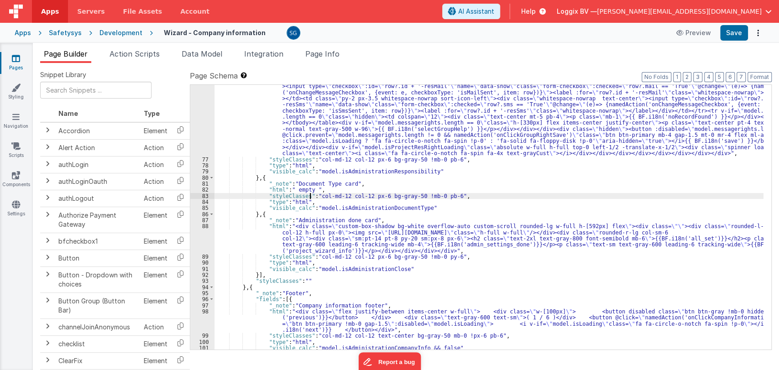
click at [309, 194] on div ""html" : "<div class= \" custom-box-shadow bg-white overflow-auto custom-scroll…" at bounding box center [489, 103] width 549 height 648
click at [266, 189] on div ""html" : "<div class= \" custom-box-shadow bg-white overflow-auto custom-scroll…" at bounding box center [489, 103] width 549 height 648
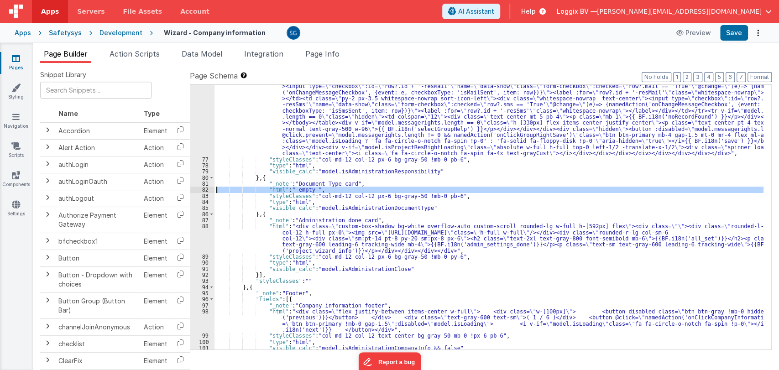
click at [203, 190] on div "82" at bounding box center [202, 190] width 24 height 6
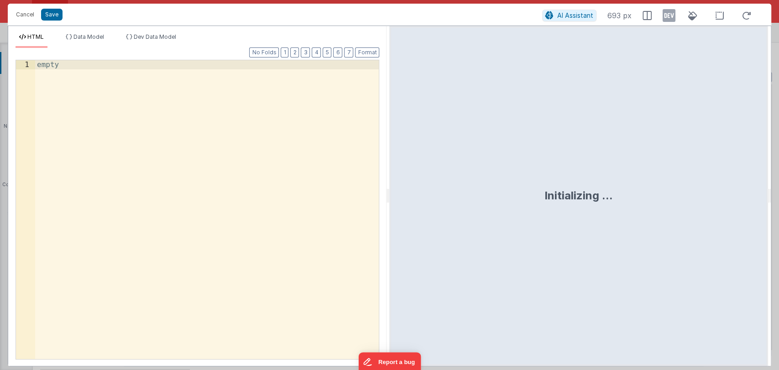
click at [149, 107] on div "empty" at bounding box center [207, 218] width 344 height 317
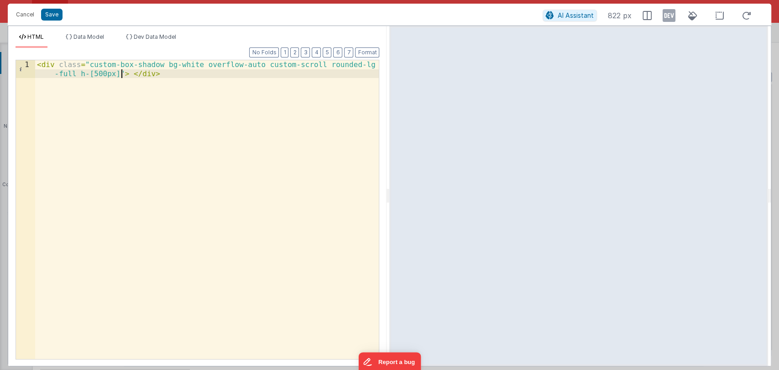
click at [121, 73] on div "< div class = "custom-box-shadow bg-white overflow-auto custom-scroll rounded-l…" at bounding box center [207, 227] width 344 height 335
click at [52, 9] on button "Save" at bounding box center [51, 15] width 21 height 12
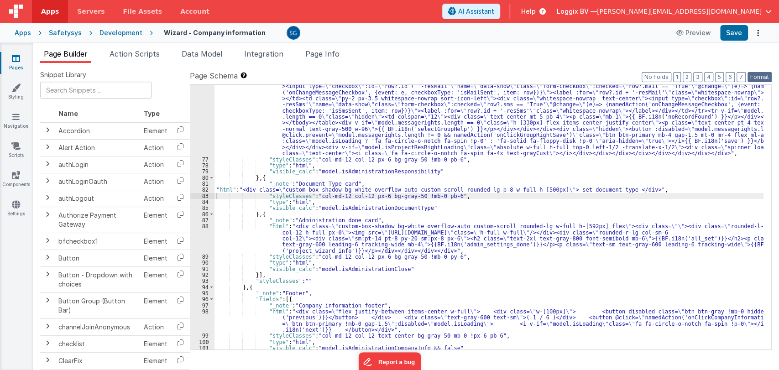
click at [763, 74] on button "Format" at bounding box center [760, 77] width 24 height 10
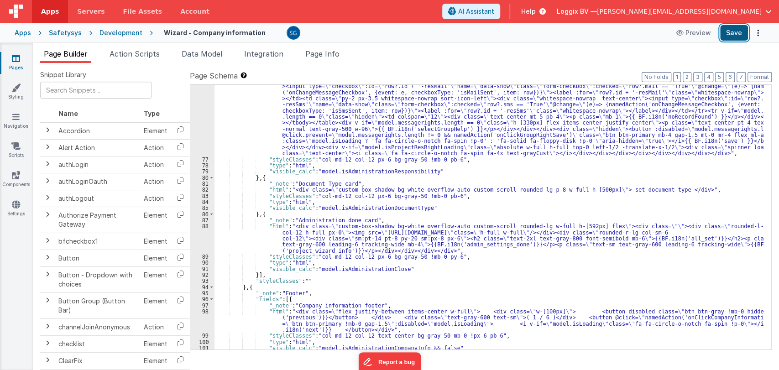
click at [737, 40] on button "Save" at bounding box center [734, 33] width 28 height 16
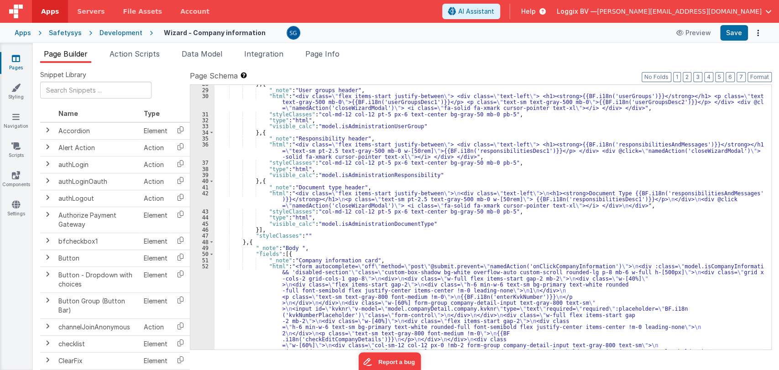
scroll to position [217, 0]
click at [205, 194] on div "42" at bounding box center [202, 199] width 24 height 18
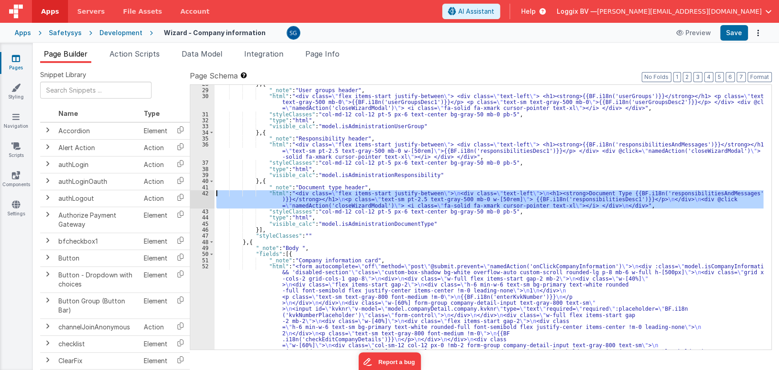
click at [205, 194] on div "42" at bounding box center [202, 199] width 24 height 18
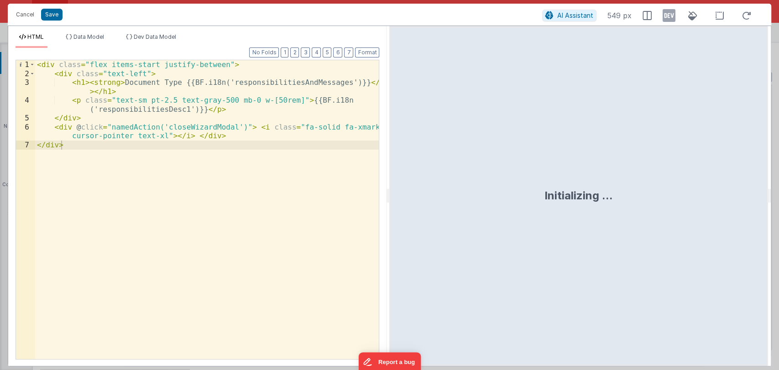
click at [288, 83] on div "< div class = "flex items-start justify-between" > < div class = "text-left" > …" at bounding box center [207, 218] width 344 height 317
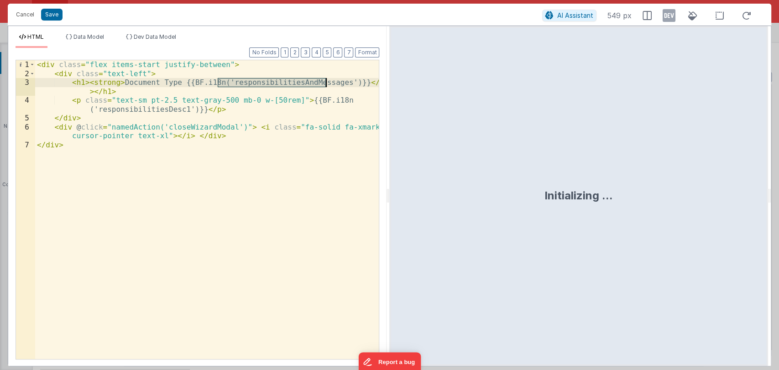
click at [288, 83] on div "< div class = "flex items-start justify-between" > < div class = "text-left" > …" at bounding box center [207, 218] width 344 height 317
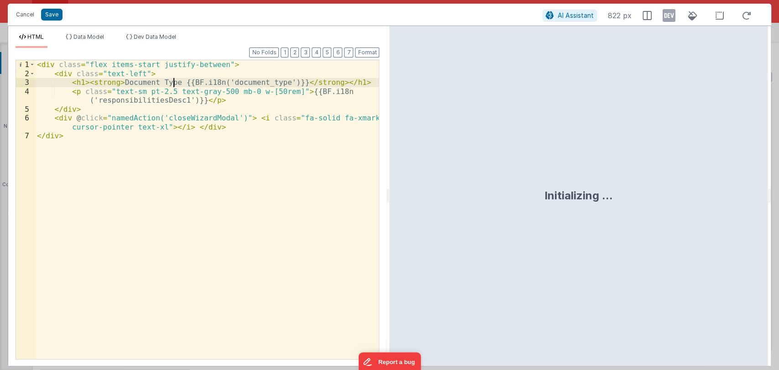
click at [174, 81] on div "< div class = "flex items-start justify-between" > < div class = "text-left" > …" at bounding box center [207, 218] width 344 height 317
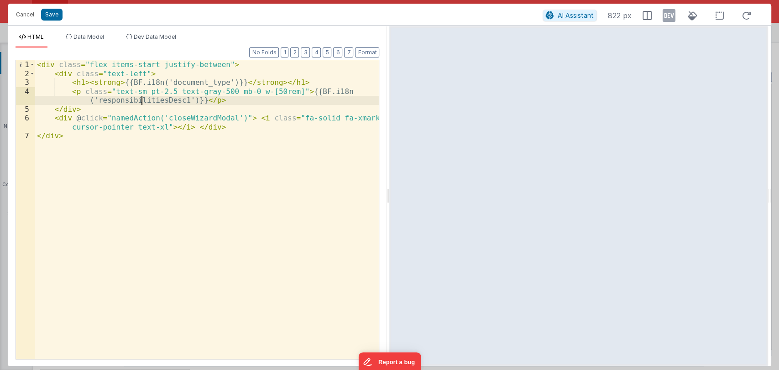
click at [142, 100] on div "< div class = "flex items-start justify-between" > < div class = "text-left" > …" at bounding box center [207, 218] width 344 height 317
click at [55, 12] on button "Save" at bounding box center [51, 15] width 21 height 12
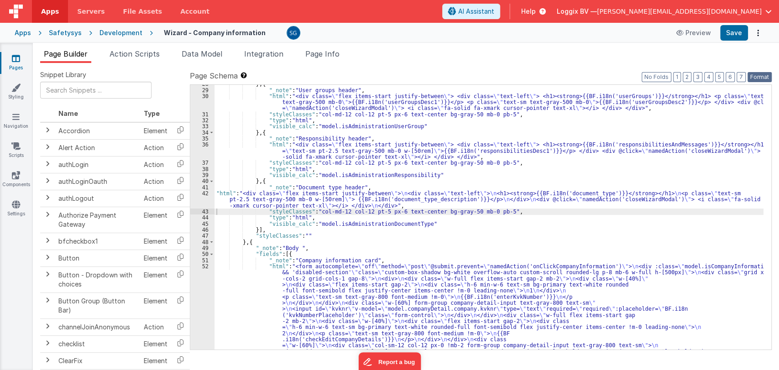
click at [760, 78] on button "Format" at bounding box center [760, 77] width 24 height 10
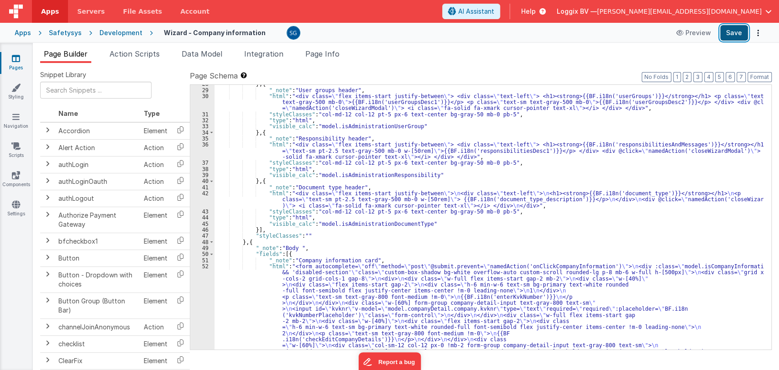
click at [737, 37] on button "Save" at bounding box center [734, 33] width 28 height 16
